Goal: Information Seeking & Learning: Check status

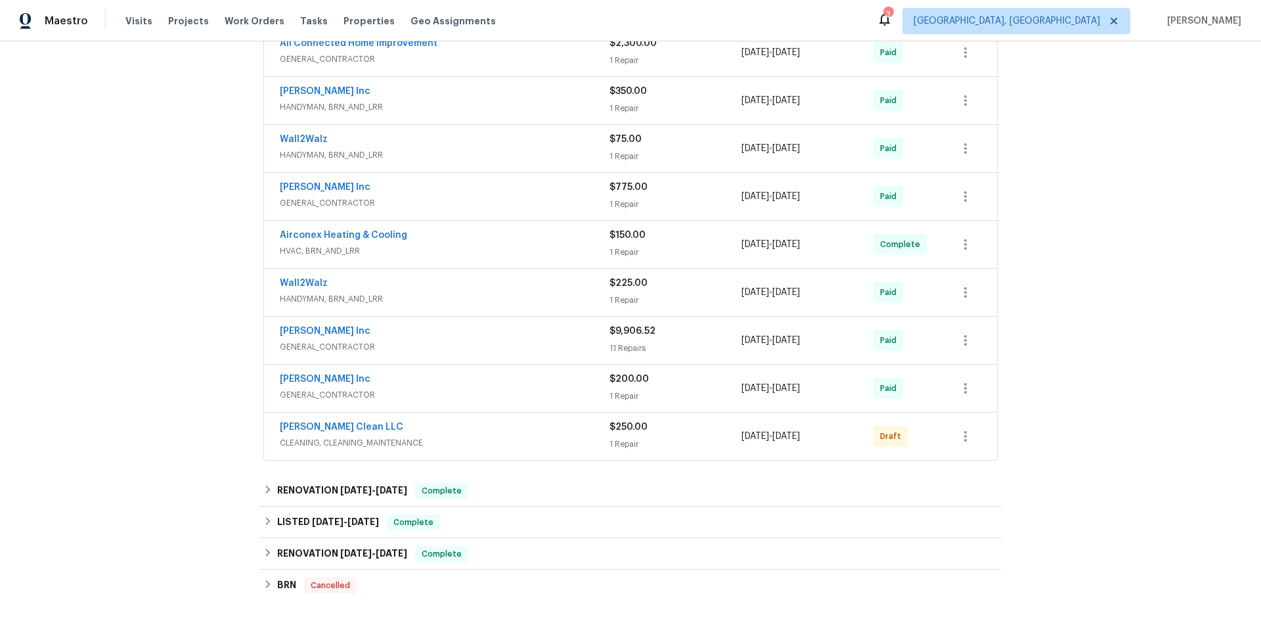
scroll to position [460, 0]
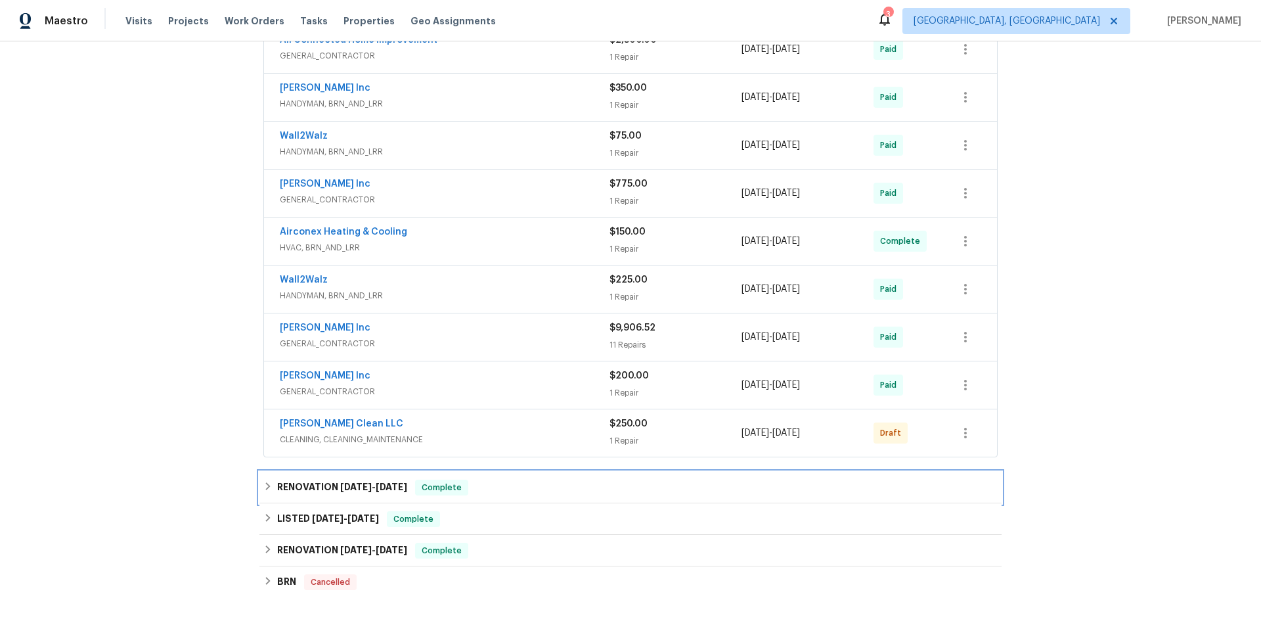
click at [387, 484] on span "[DATE]" at bounding box center [392, 486] width 32 height 9
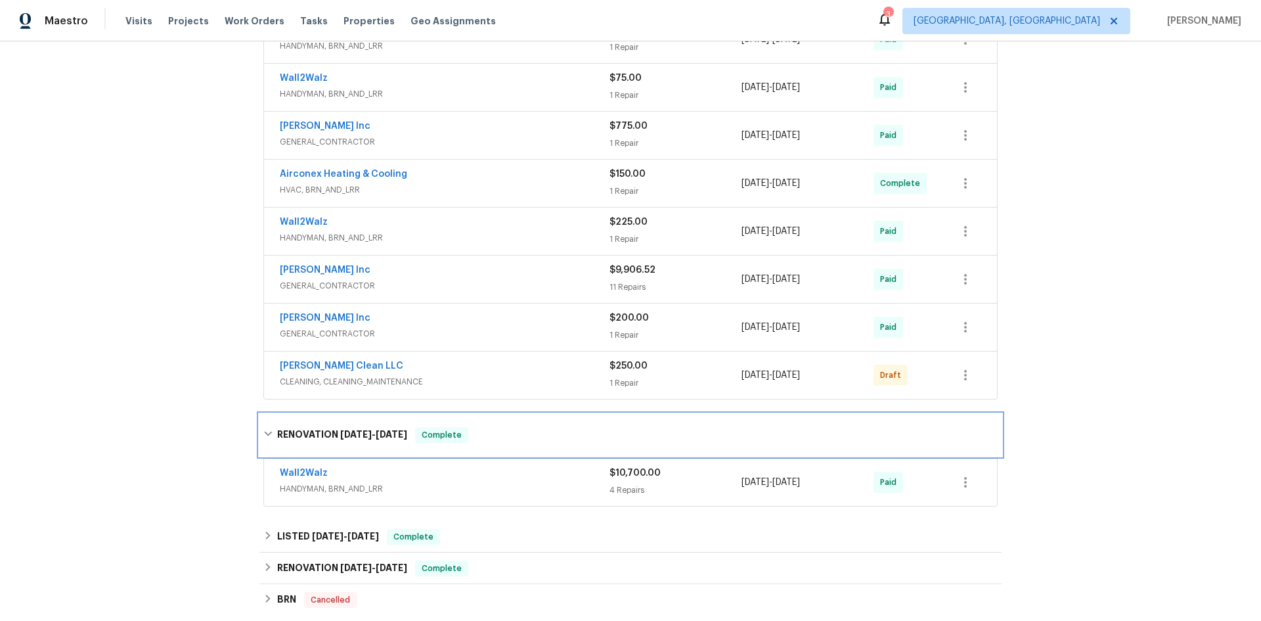
scroll to position [591, 0]
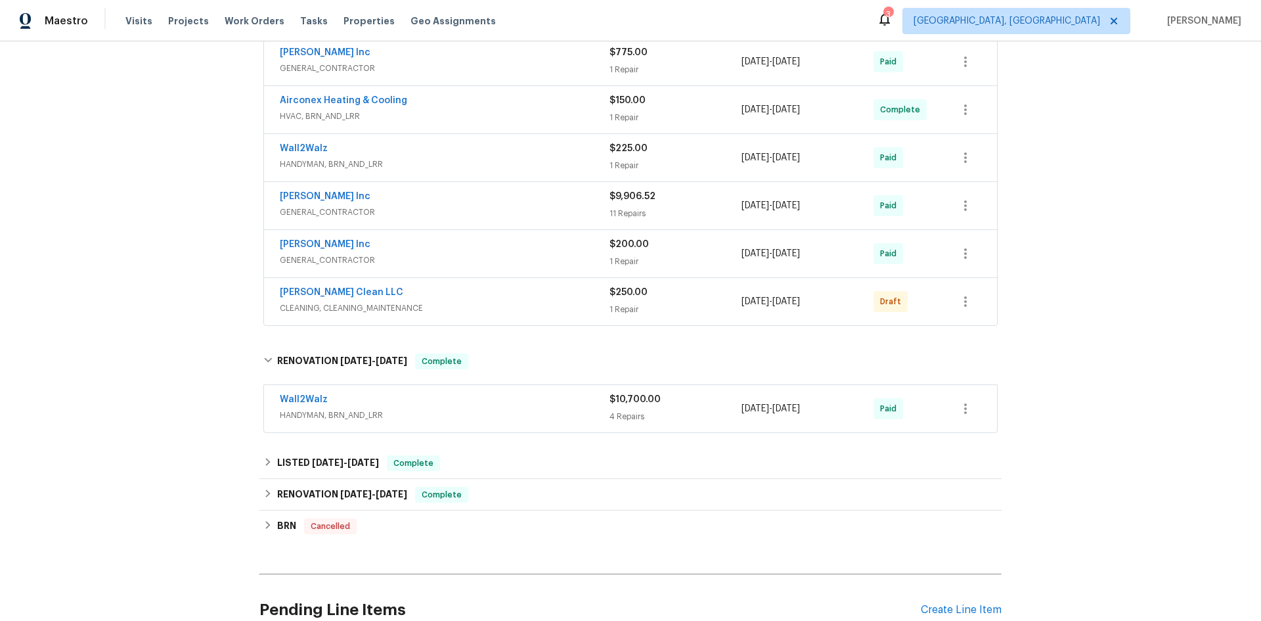
click at [563, 401] on div "Wall2Walz" at bounding box center [445, 401] width 330 height 16
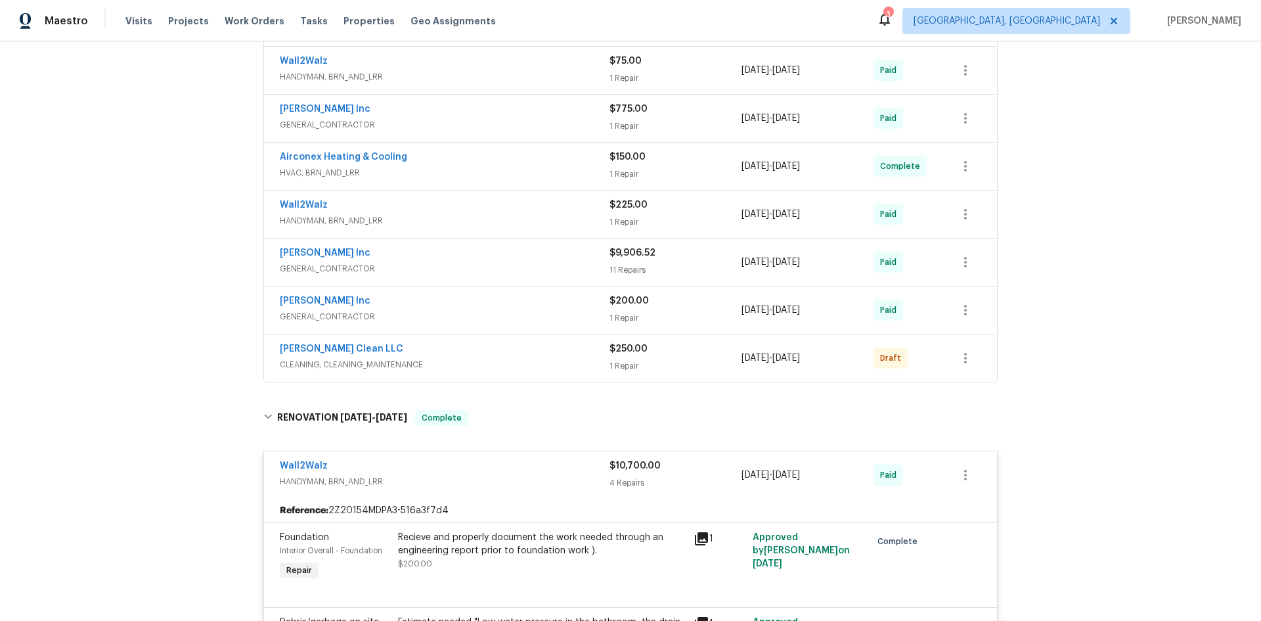
scroll to position [525, 0]
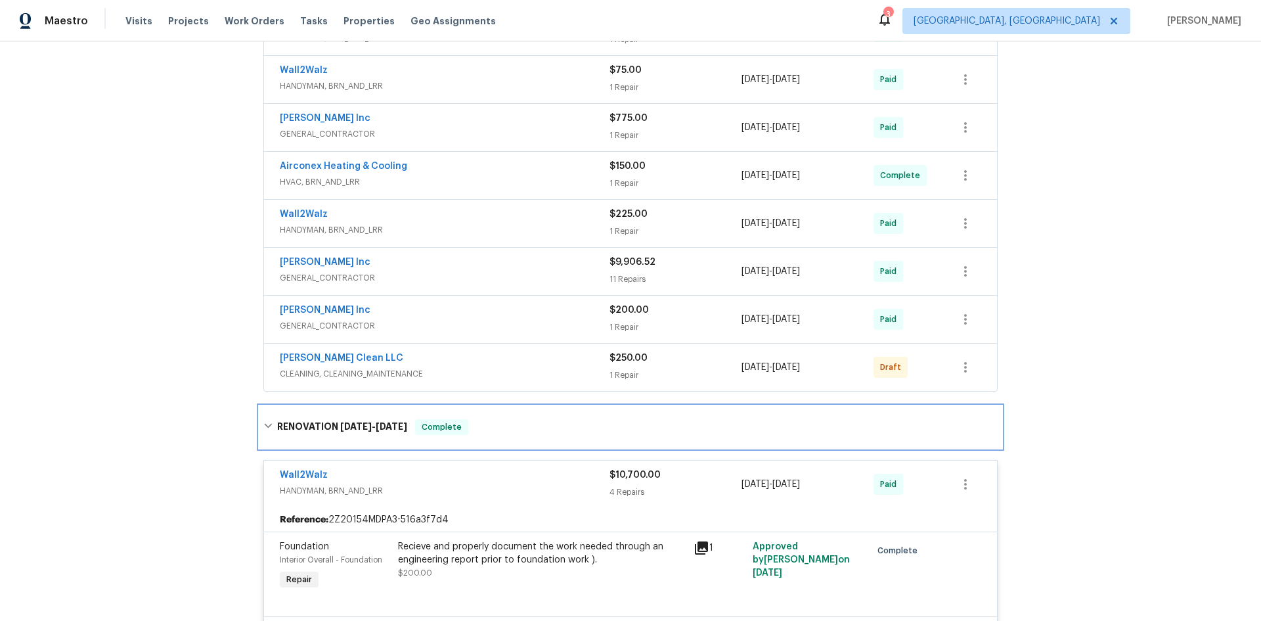
click at [284, 422] on h6 "RENOVATION [DATE] - [DATE]" at bounding box center [342, 427] width 130 height 16
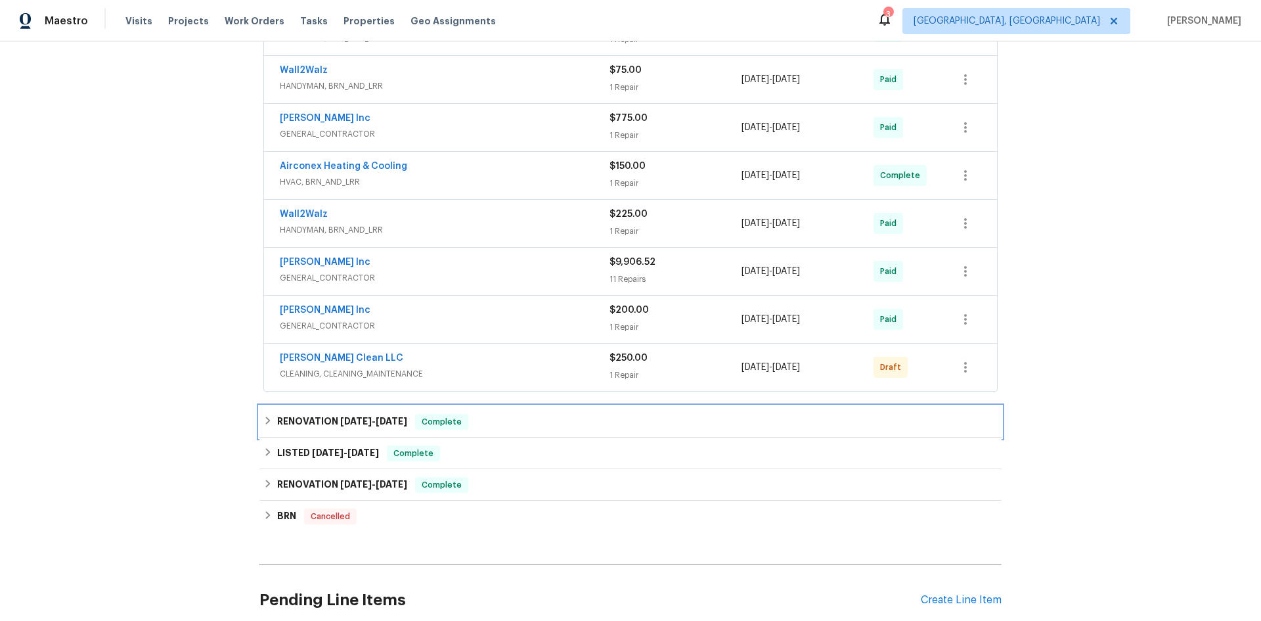
scroll to position [657, 0]
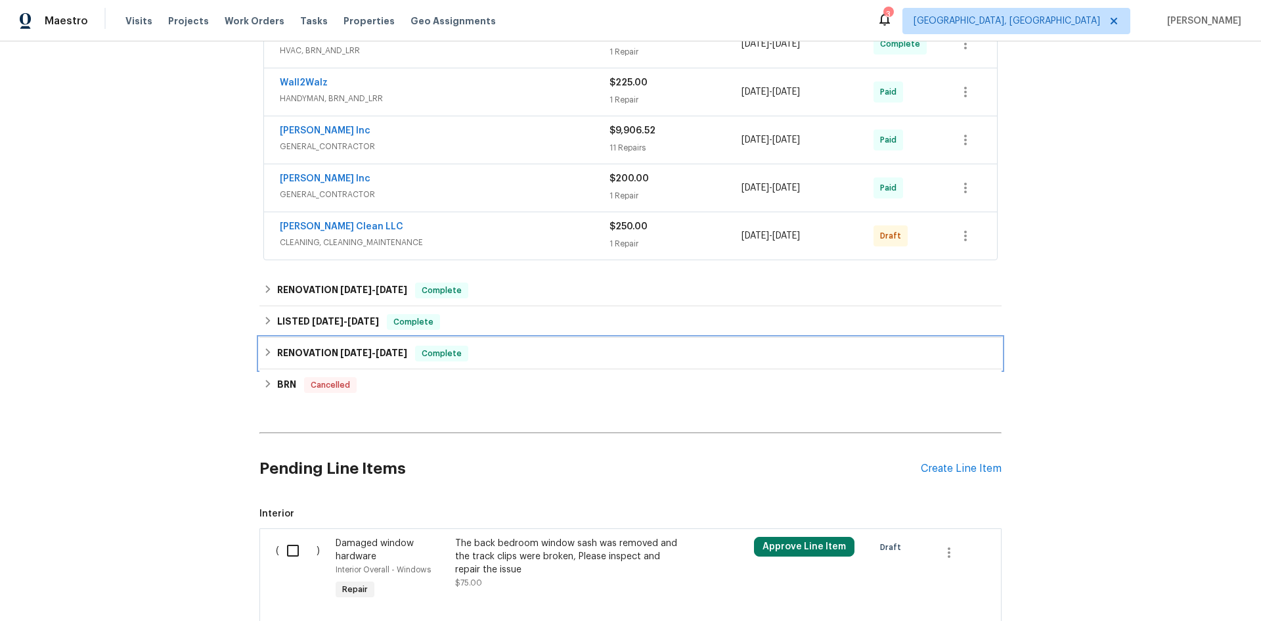
click at [370, 354] on span "[DATE] - [DATE]" at bounding box center [373, 352] width 67 height 9
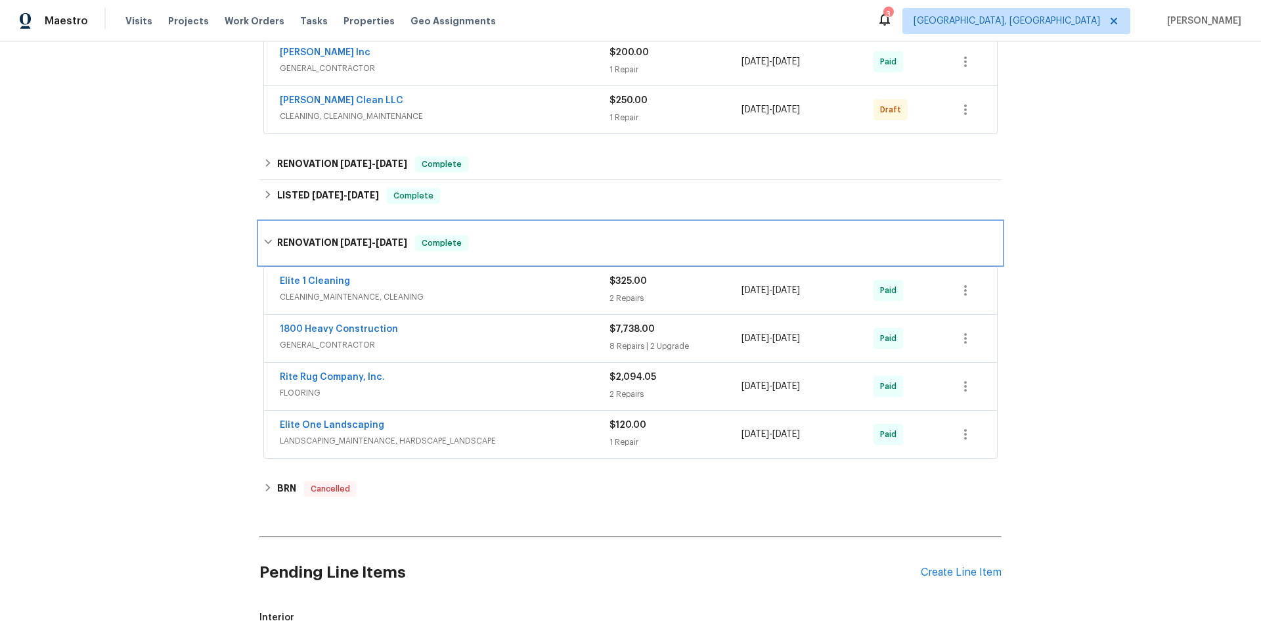
scroll to position [788, 0]
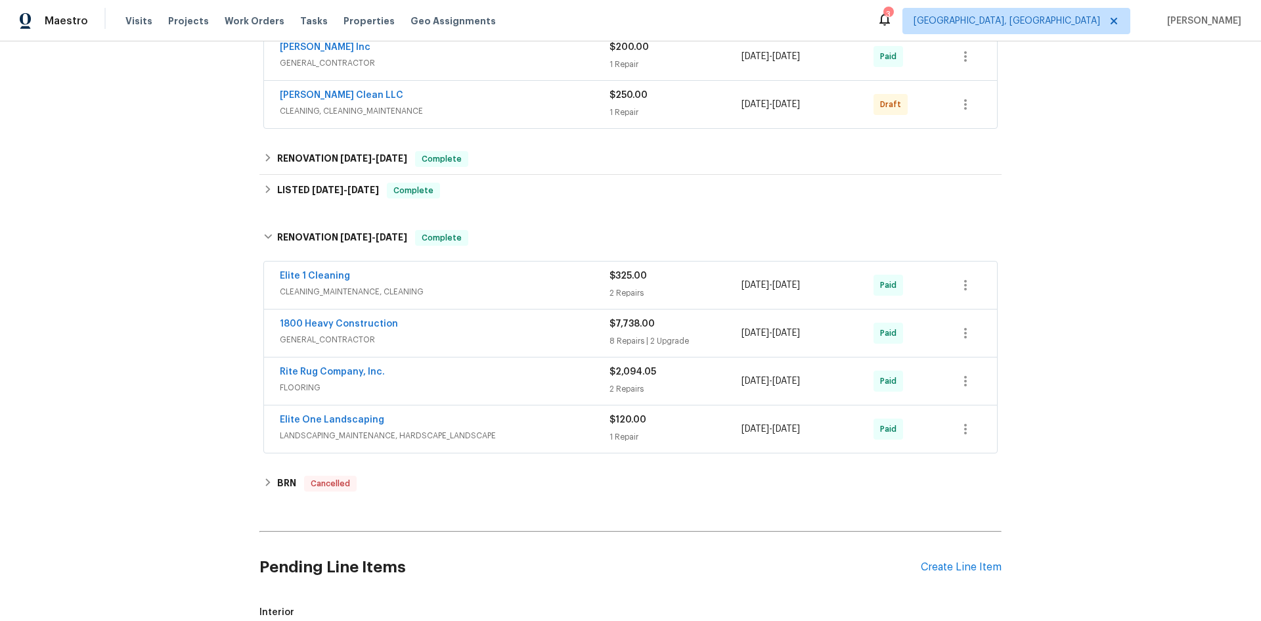
click at [538, 382] on span "FLOORING" at bounding box center [445, 387] width 330 height 13
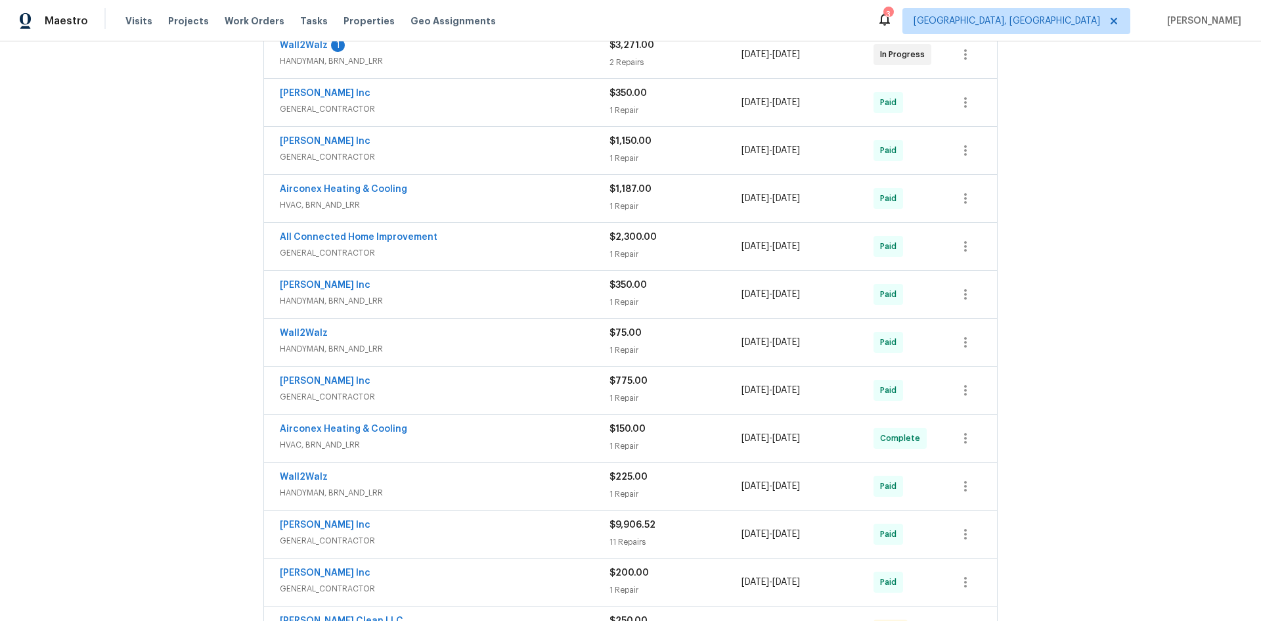
scroll to position [0, 0]
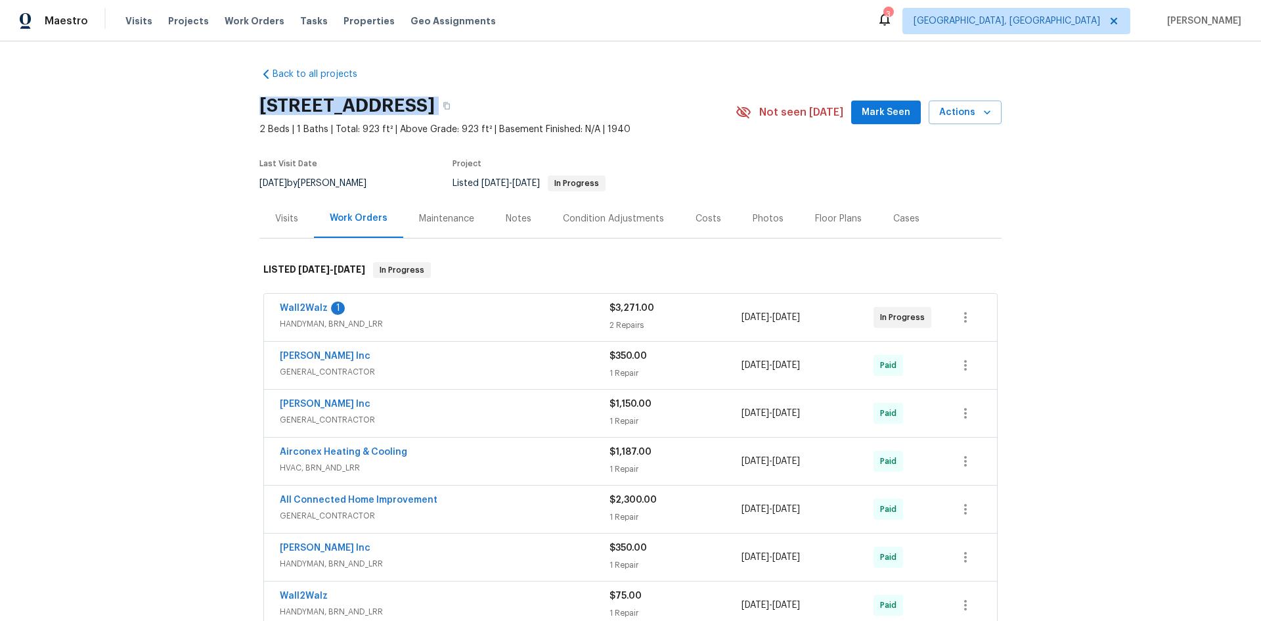
drag, startPoint x: 255, startPoint y: 109, endPoint x: 617, endPoint y: 90, distance: 363.0
click at [617, 90] on div "[STREET_ADDRESS]" at bounding box center [497, 106] width 476 height 34
click at [238, 108] on div "Back to all projects [STREET_ADDRESS] 2 Beds | 1 Baths | Total: 923 ft² | Above…" at bounding box center [630, 330] width 1261 height 579
drag, startPoint x: 250, startPoint y: 99, endPoint x: 579, endPoint y: 104, distance: 329.1
click at [579, 104] on div "Back to all projects [STREET_ADDRESS] 2 Beds | 1 Baths | Total: 923 ft² | Above…" at bounding box center [630, 330] width 1261 height 579
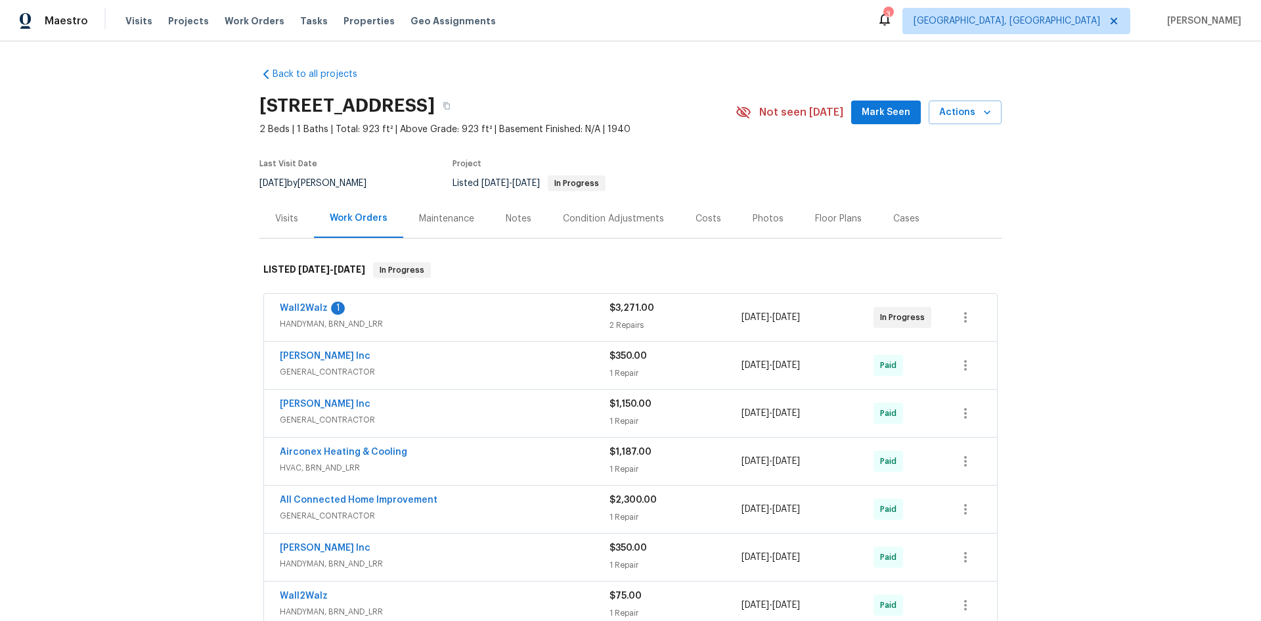
drag, startPoint x: 654, startPoint y: 85, endPoint x: 645, endPoint y: 83, distance: 9.3
click at [1260, 196] on html "Maestro Visits Projects Work Orders Tasks Properties Geo Assignments 3 [GEOGRAP…" at bounding box center [630, 310] width 1261 height 621
